Goal: Task Accomplishment & Management: Manage account settings

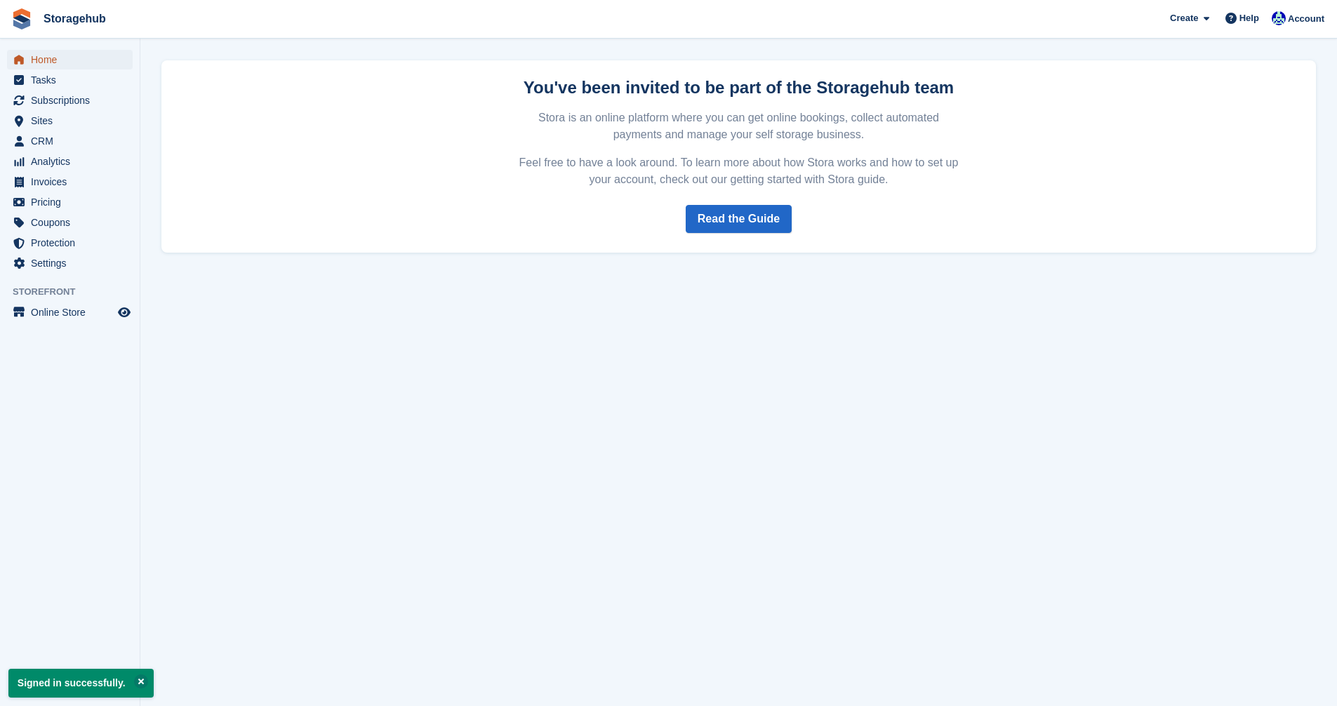
click at [44, 55] on span "Home" at bounding box center [73, 60] width 84 height 20
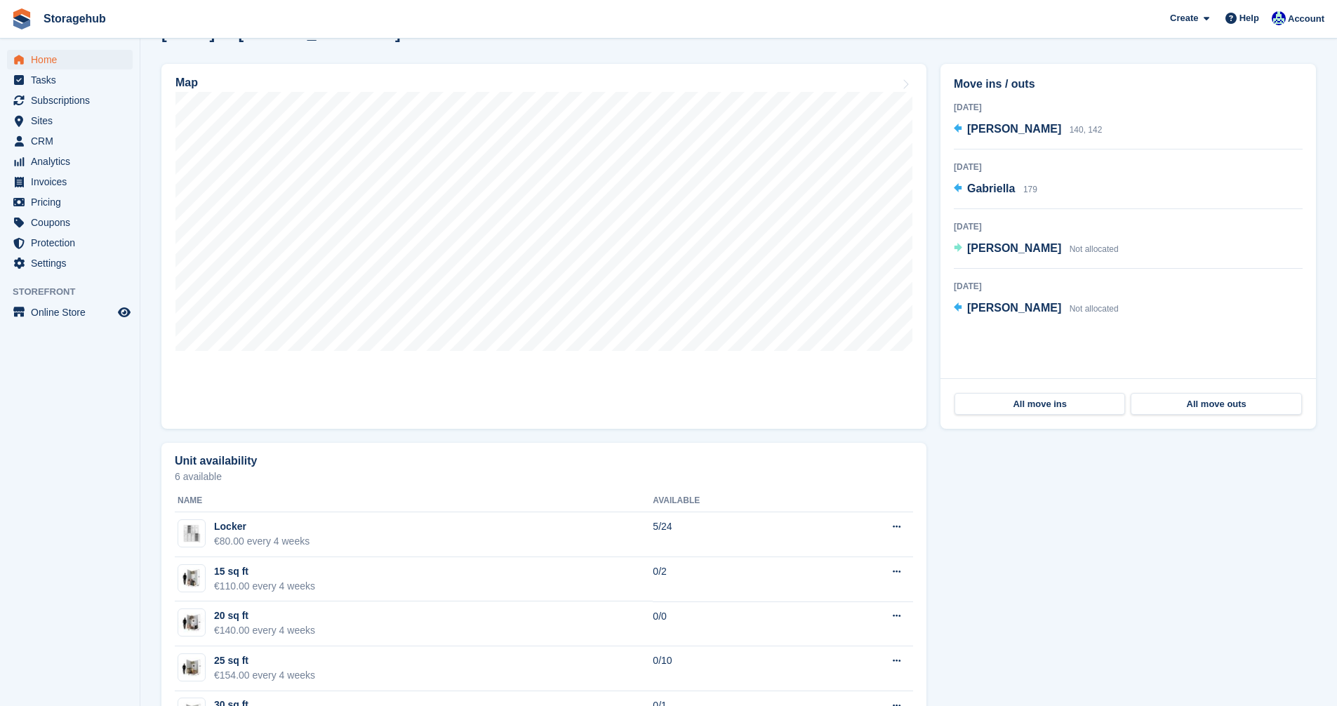
scroll to position [351, 0]
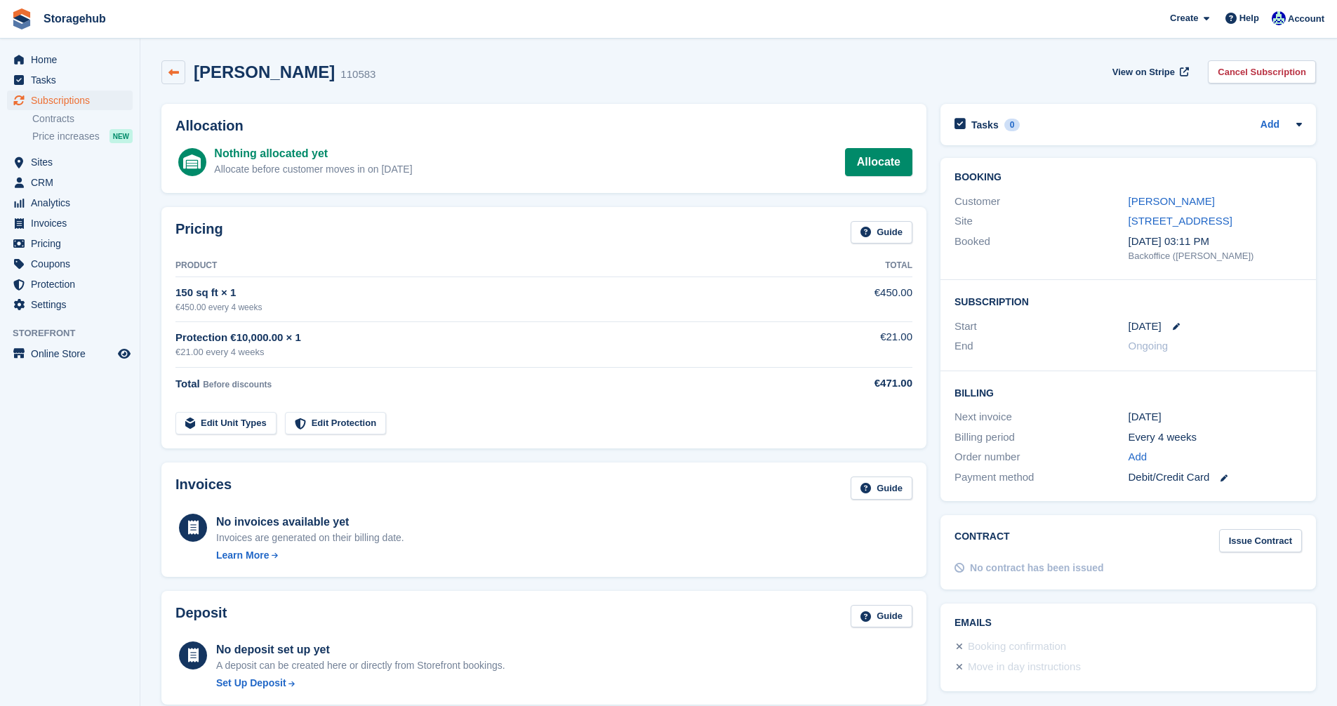
click at [175, 75] on icon at bounding box center [173, 72] width 11 height 11
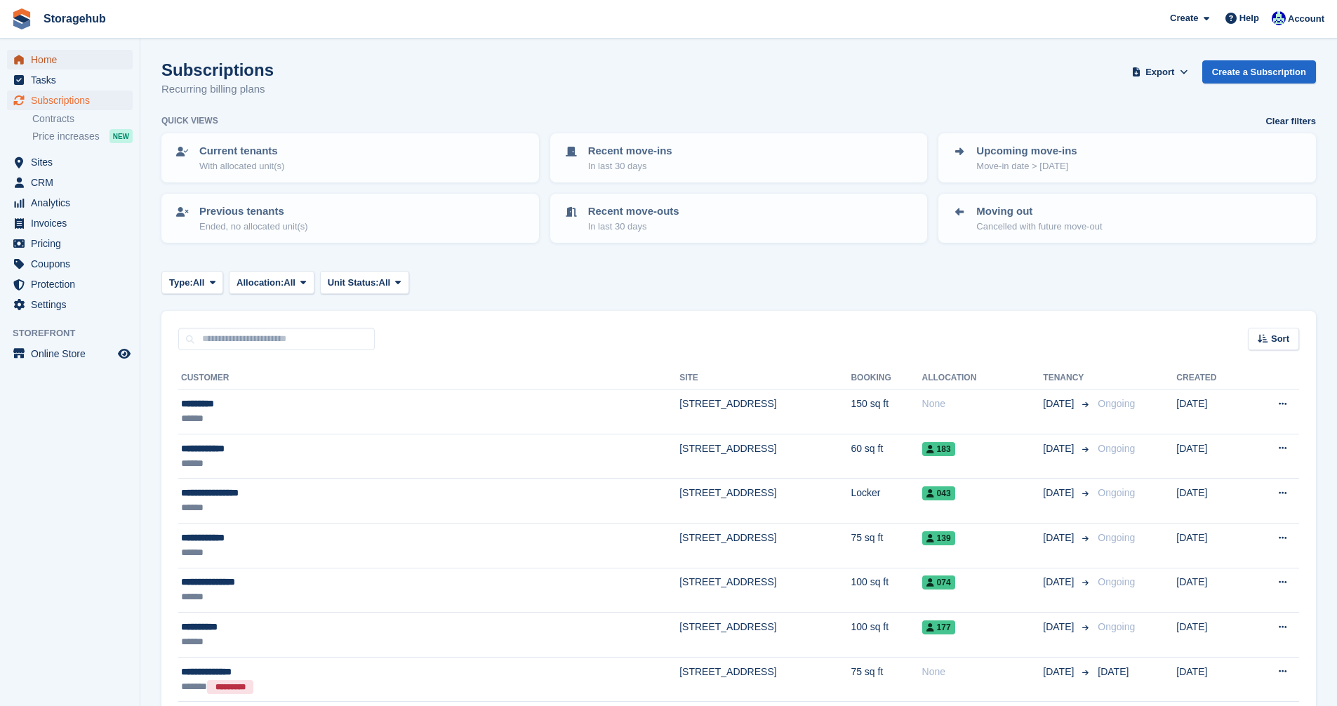
click at [53, 58] on span "Home" at bounding box center [73, 60] width 84 height 20
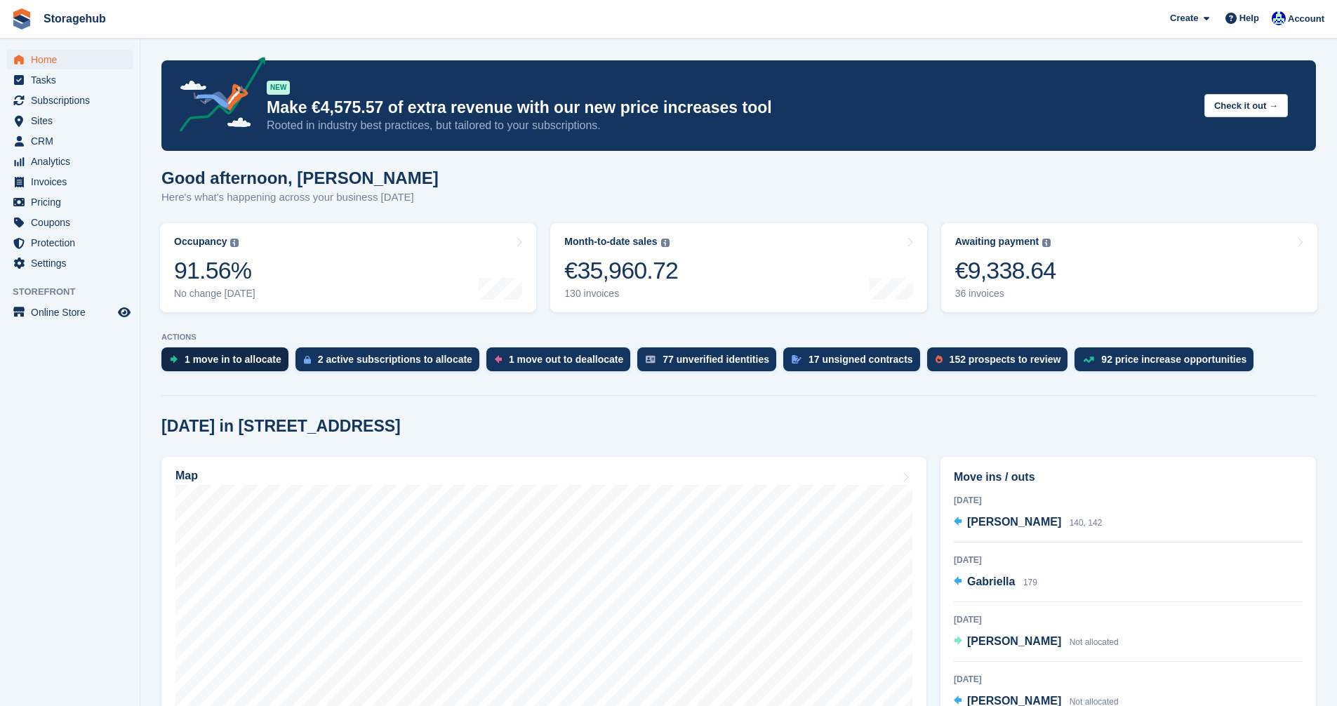
click at [211, 360] on div "1 move in to allocate" at bounding box center [233, 359] width 97 height 11
